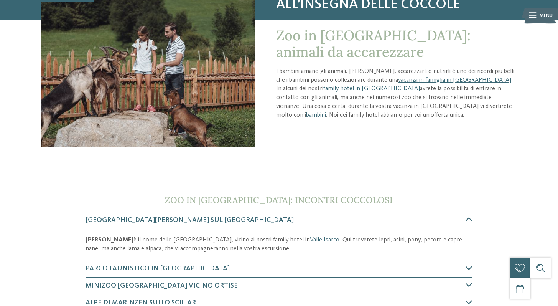
scroll to position [238, 0]
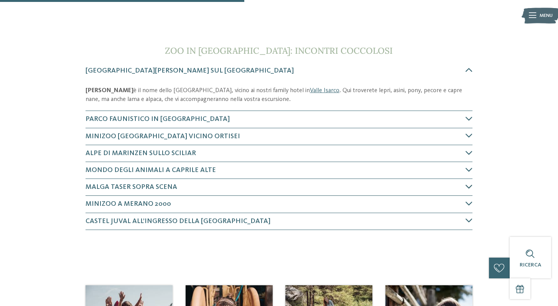
click at [147, 188] on span "Malga Taser sopra Scena" at bounding box center [131, 186] width 92 height 7
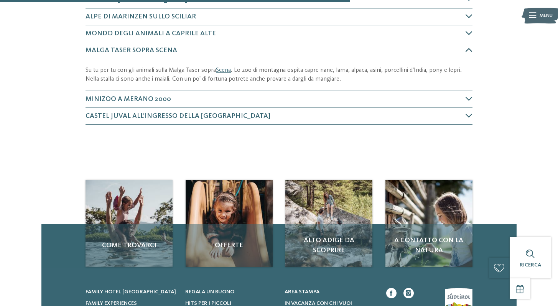
scroll to position [375, 0]
click at [133, 97] on span "Minizoo a Merano 2000" at bounding box center [127, 98] width 85 height 7
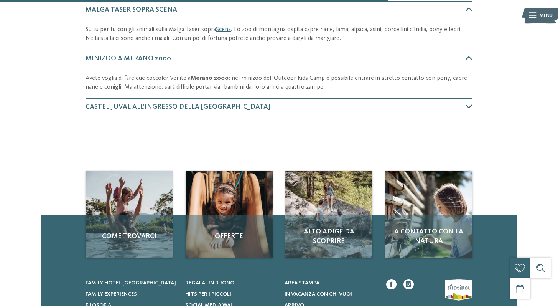
scroll to position [423, 0]
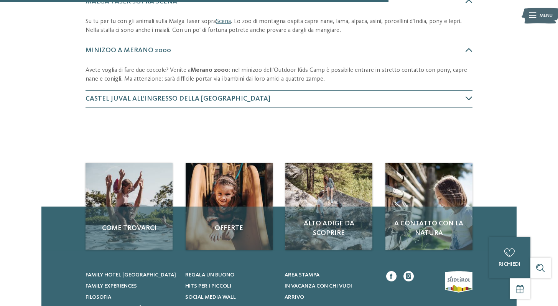
click at [207, 97] on span "Castel Juval all’ingresso della Val Senales" at bounding box center [177, 98] width 185 height 7
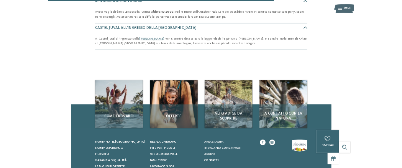
scroll to position [472, 0]
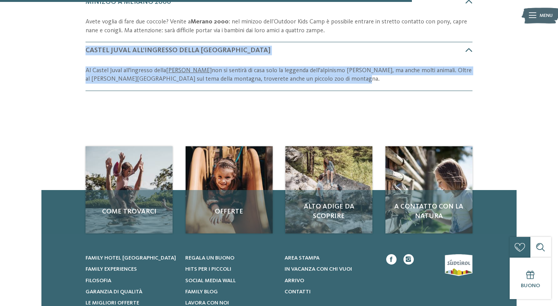
drag, startPoint x: 344, startPoint y: 79, endPoint x: 53, endPoint y: 45, distance: 292.2
copy article "Castel Juval all’ingresso della Val Senales Al Castel Juval all'ingresso della …"
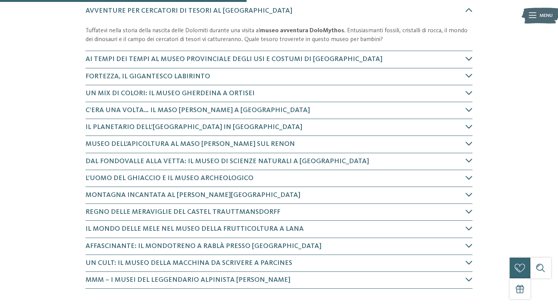
scroll to position [316, 0]
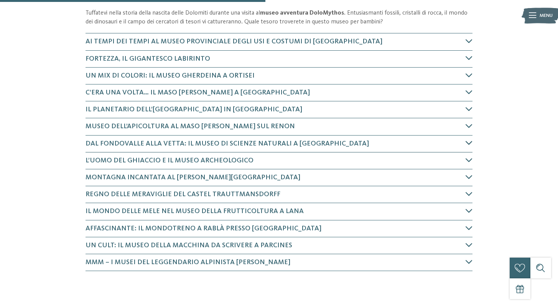
click at [181, 143] on span "Dal fondovalle alla vetta: il Museo di scienze naturali a [GEOGRAPHIC_DATA]" at bounding box center [226, 143] width 283 height 7
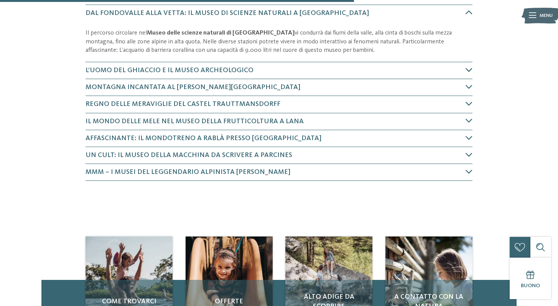
scroll to position [503, 0]
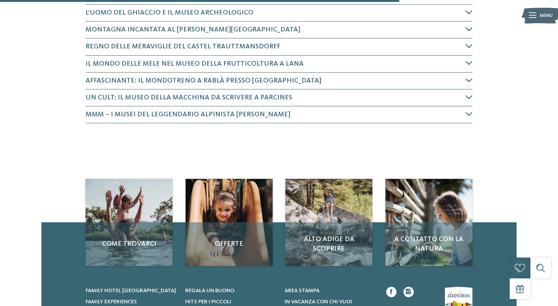
click at [191, 26] on span "Montagna incantata al [PERSON_NAME][GEOGRAPHIC_DATA]" at bounding box center [192, 29] width 215 height 7
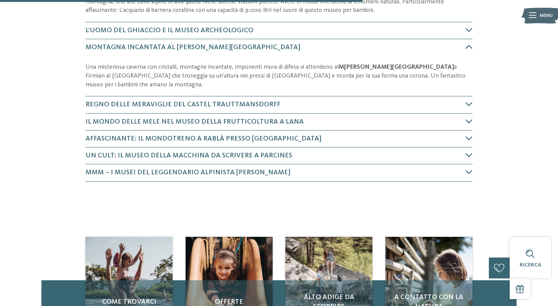
scroll to position [483, 0]
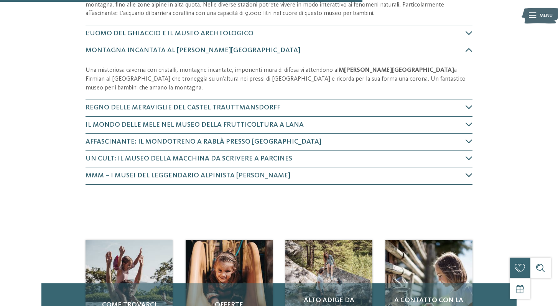
click at [161, 167] on span "MMM – I musei del leggendario alpinista [PERSON_NAME]" at bounding box center [187, 175] width 205 height 7
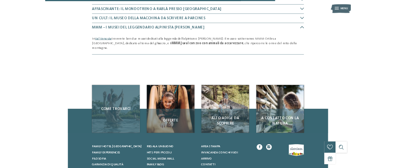
scroll to position [608, 0]
